Goal: Information Seeking & Learning: Learn about a topic

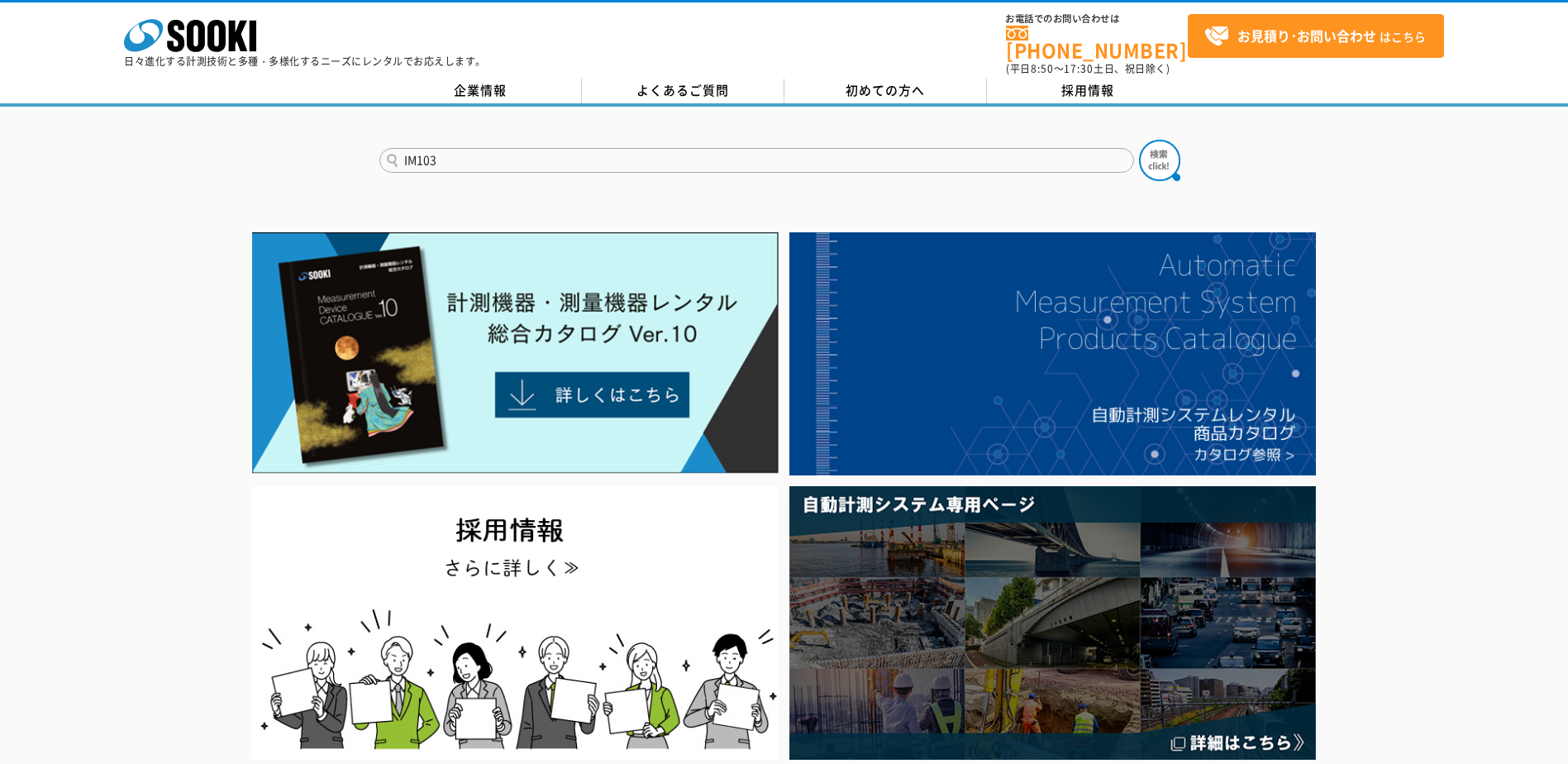
type input "IM103"
click at [1139, 140] on button at bounding box center [1160, 160] width 42 height 42
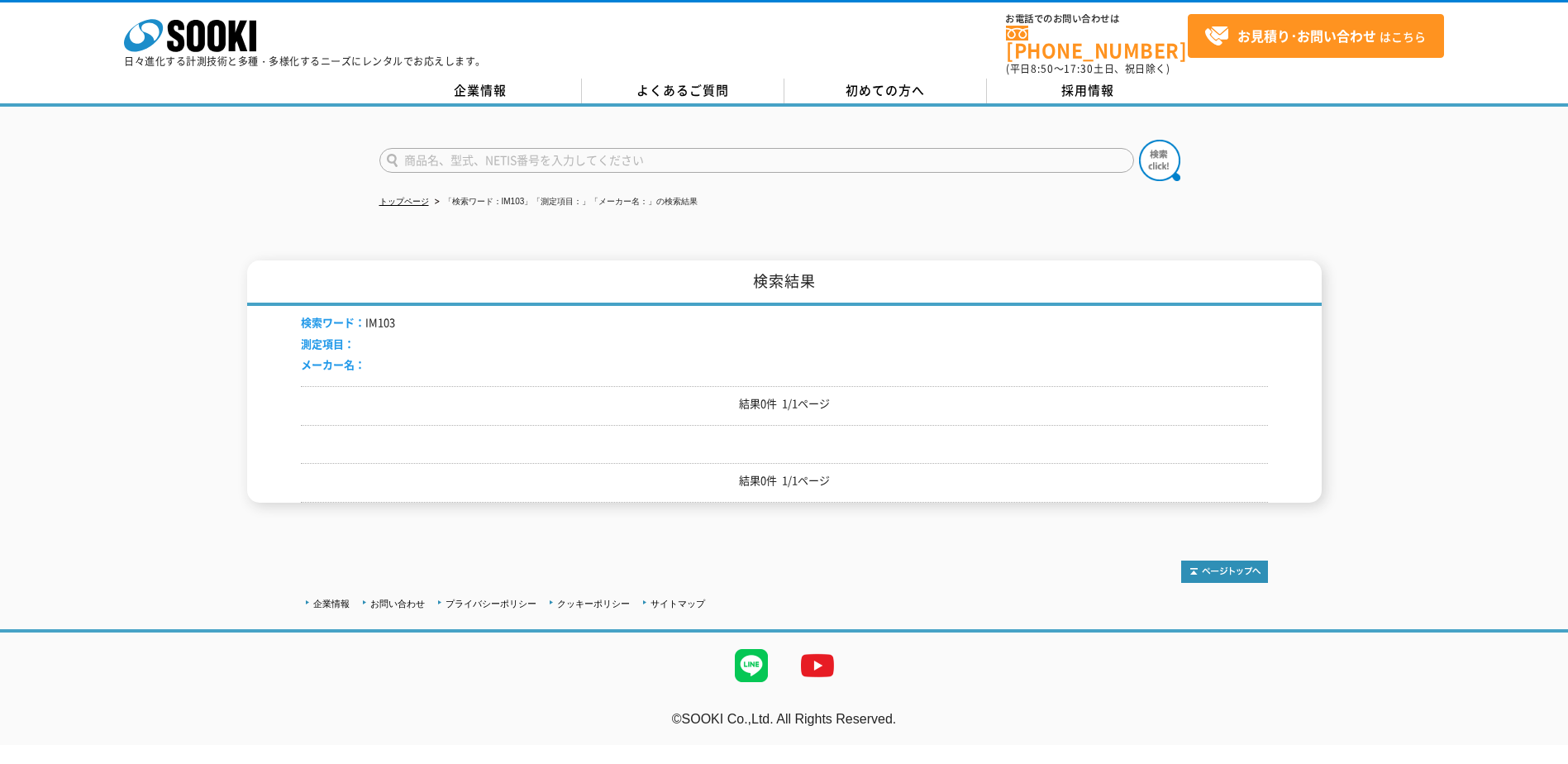
click at [482, 148] on input "text" at bounding box center [756, 160] width 755 height 25
type input "IM"
click at [781, 395] on p "結果0件 1/1ページ" at bounding box center [784, 404] width 967 height 17
click at [448, 150] on input "IM" at bounding box center [756, 160] width 755 height 25
click at [225, 43] on icon "株式会社 ソーキ" at bounding box center [190, 36] width 132 height 33
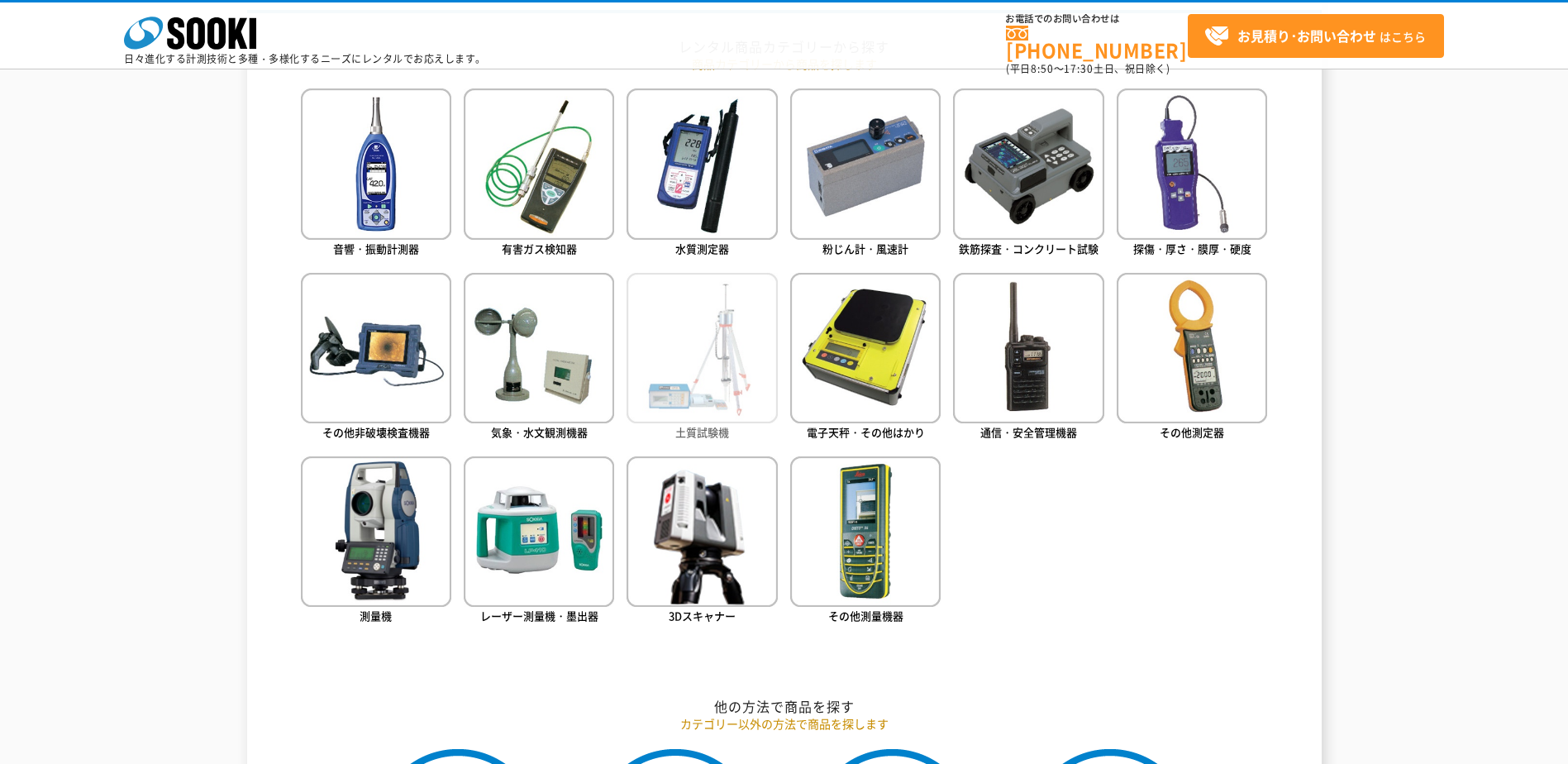
scroll to position [826, 0]
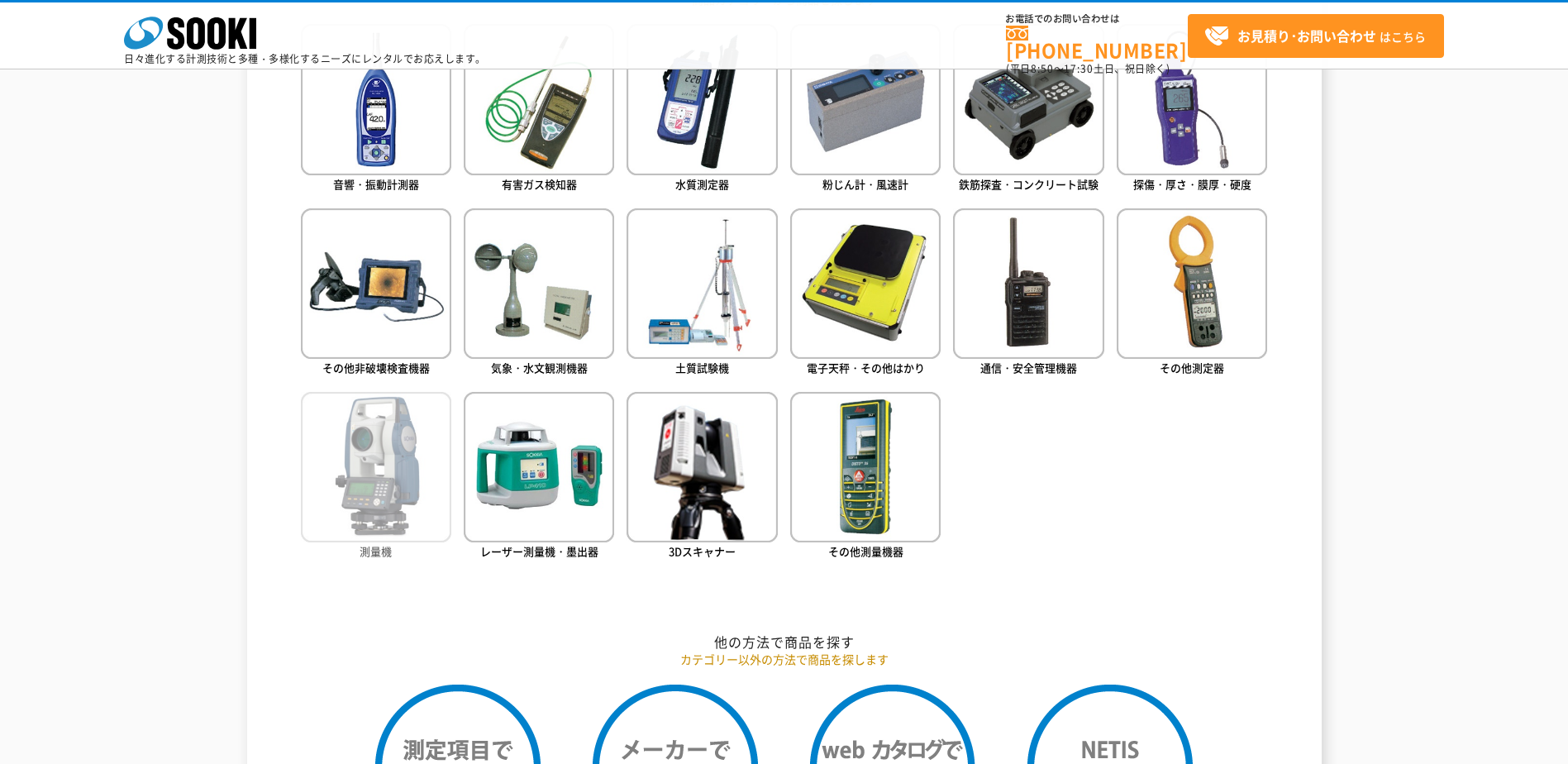
click at [412, 493] on img at bounding box center [376, 467] width 150 height 150
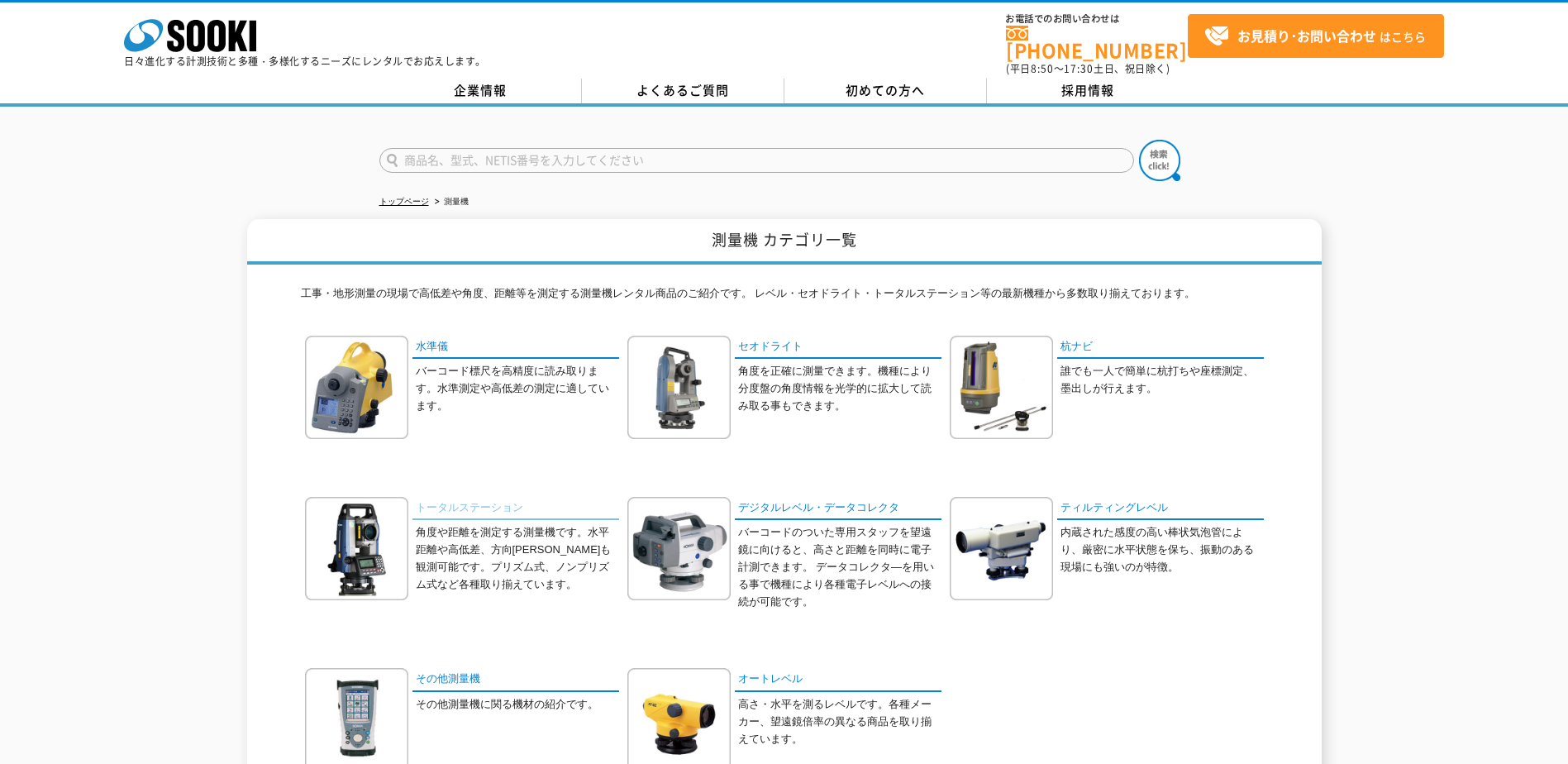
click at [434, 497] on link "トータルステーション" at bounding box center [516, 509] width 206 height 24
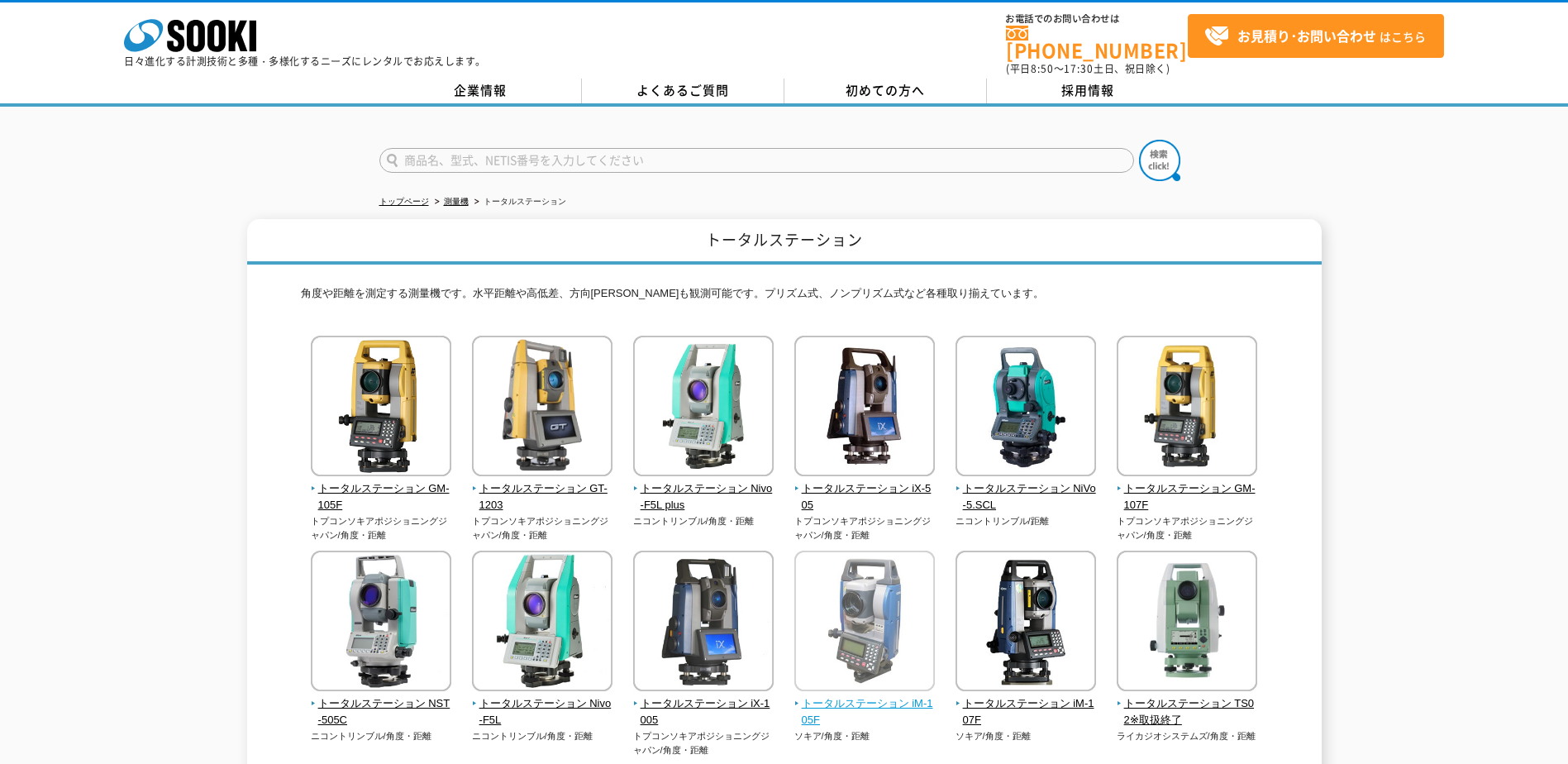
click at [874, 617] on img at bounding box center [865, 623] width 140 height 145
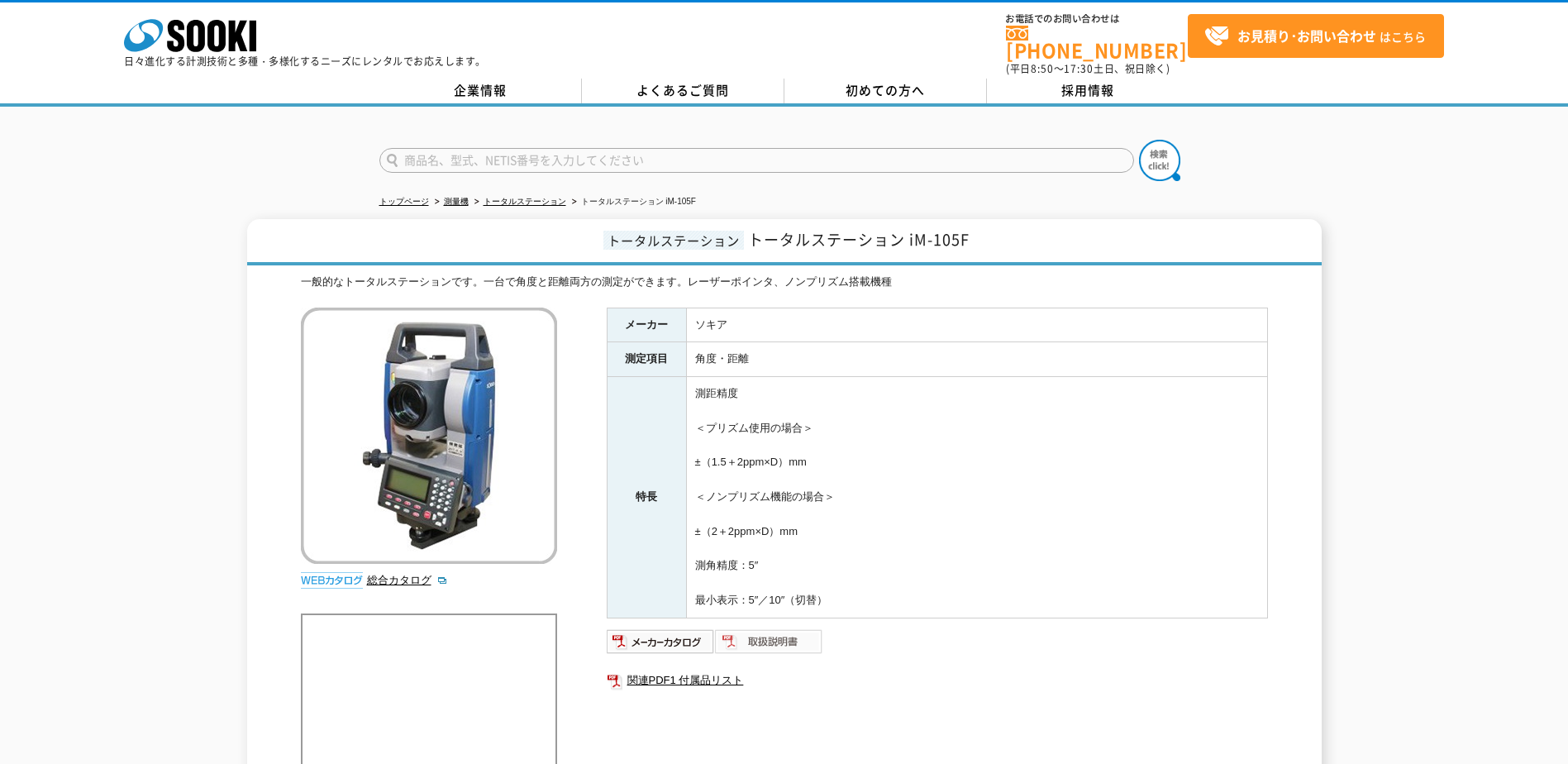
click at [751, 643] on img at bounding box center [768, 641] width 108 height 26
